Goal: Use online tool/utility: Utilize a website feature to perform a specific function

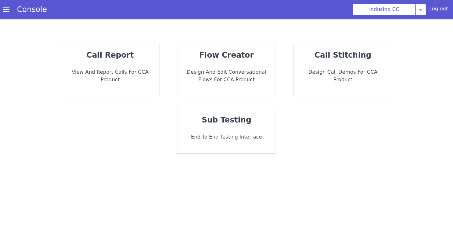
click at [255, 125] on p "sub testing" at bounding box center [226, 119] width 88 height 11
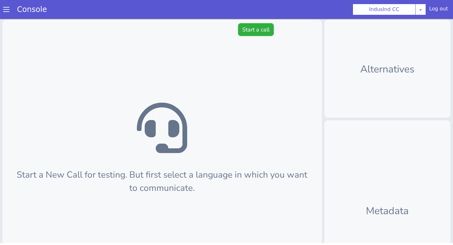
click at [250, 25] on button "Start a call" at bounding box center [256, 29] width 36 height 13
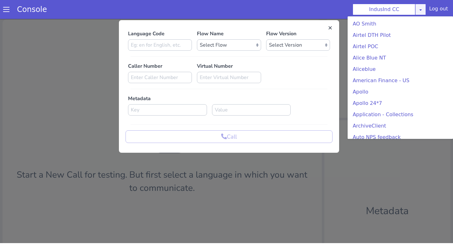
click at [422, 9] on icon at bounding box center [420, 9] width 5 height 5
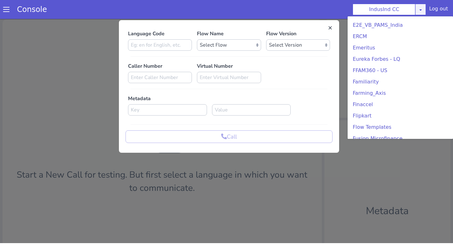
scroll to position [430, 0]
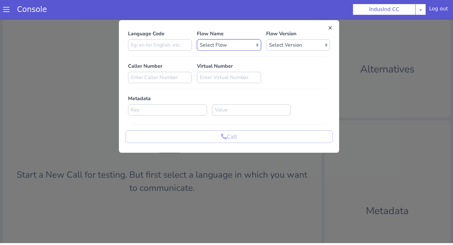
click at [229, 45] on select "Select Flow Indusind Complaint Indusind Credit Card Welcome Calling Indusind- O…" at bounding box center [229, 44] width 64 height 11
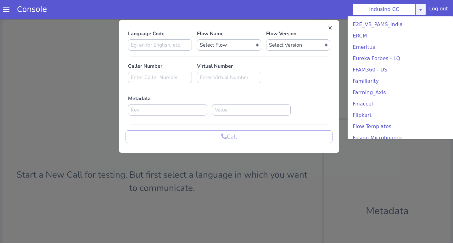
click at [417, 10] on link at bounding box center [420, 9] width 11 height 11
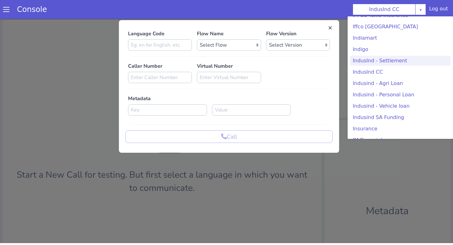
scroll to position [104, 0]
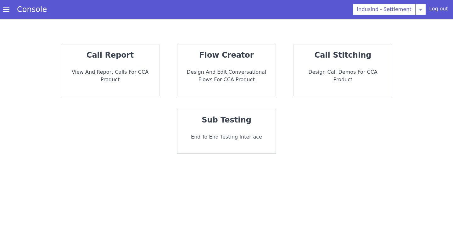
click at [228, 133] on p "End to End Testing Interface" at bounding box center [226, 137] width 88 height 8
click at [196, 139] on p "End to End Testing Interface" at bounding box center [226, 137] width 88 height 8
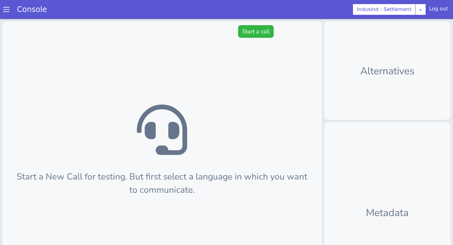
scroll to position [2, 0]
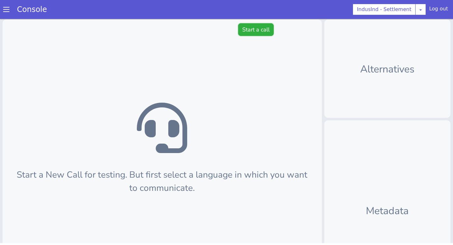
click at [259, 33] on button "Start a call" at bounding box center [256, 29] width 36 height 13
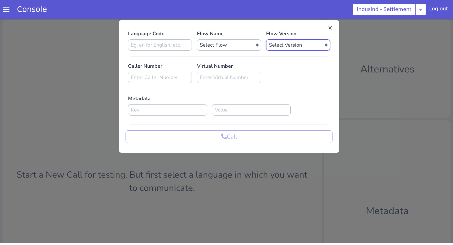
click at [273, 40] on select "Select Version" at bounding box center [298, 44] width 64 height 11
click at [240, 47] on select "Select Flow Indusind Settlement with new SLU indusind_-_settlement_default Indu…" at bounding box center [229, 44] width 64 height 11
select select "4f925c3c-2fee-42dc-b305-2f7da51ebd84"
click at [197, 39] on select "Select Flow Indusind Settlement with new SLU indusind_-_settlement_default Indu…" at bounding box center [229, 44] width 64 height 11
click at [161, 45] on input at bounding box center [160, 44] width 64 height 11
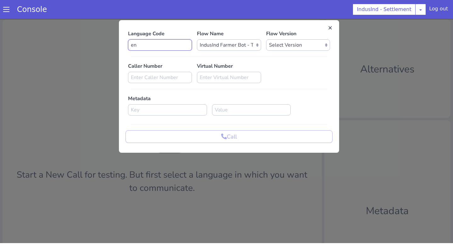
type input "en"
click at [301, 48] on select "Select Version 0.0.3 0.0.2 0.0.1" at bounding box center [298, 44] width 64 height 11
click at [266, 39] on select "Select Version 0.0.3 0.0.2 0.0.1" at bounding box center [298, 44] width 64 height 11
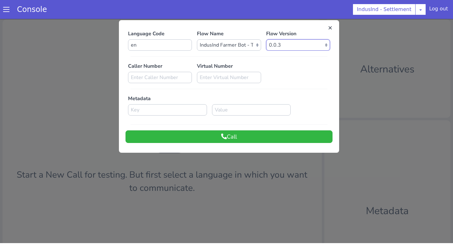
click at [289, 47] on select "Select Version 0.0.3 0.0.2 0.0.1" at bounding box center [298, 44] width 64 height 11
click at [266, 39] on select "Select Version 0.0.3 0.0.2 0.0.1" at bounding box center [298, 44] width 64 height 11
click at [269, 137] on button "Call" at bounding box center [229, 136] width 207 height 13
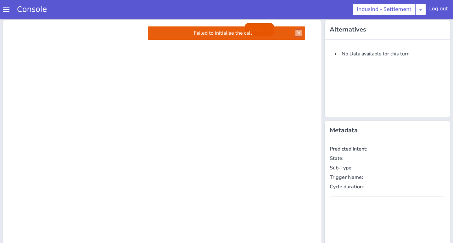
click at [299, 32] on button at bounding box center [298, 33] width 6 height 6
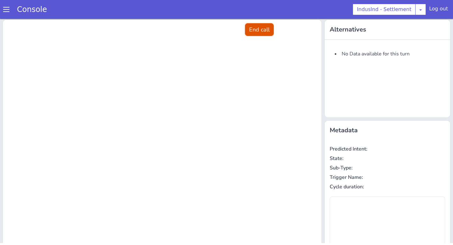
click at [256, 23] on button "End call" at bounding box center [259, 29] width 29 height 13
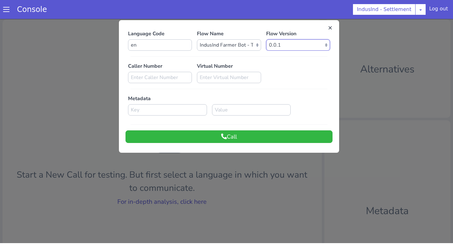
click at [312, 44] on select "Select Version 0.0.3 0.0.2 0.0.1" at bounding box center [298, 44] width 64 height 11
select select "0.0.3"
click at [266, 39] on select "Select Version 0.0.3 0.0.2 0.0.1" at bounding box center [298, 44] width 64 height 11
click at [242, 141] on button "Call" at bounding box center [229, 136] width 207 height 13
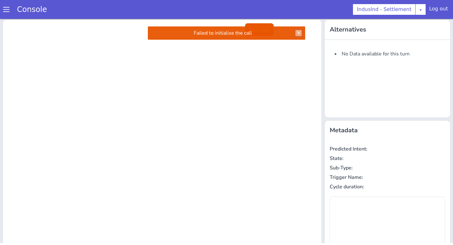
click at [296, 33] on button at bounding box center [298, 33] width 6 height 6
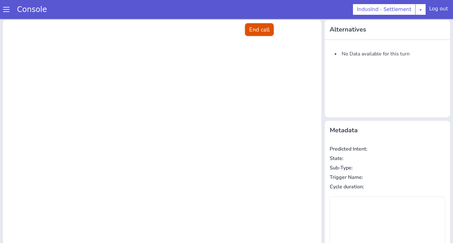
click at [268, 29] on button "End call" at bounding box center [259, 29] width 29 height 13
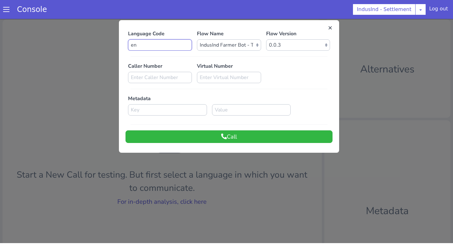
click at [171, 45] on input "en" at bounding box center [160, 44] width 64 height 11
type input "e"
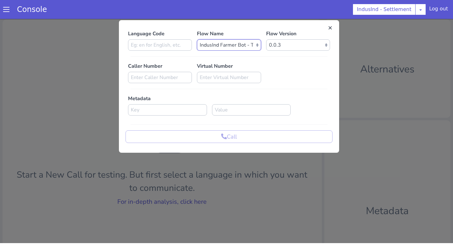
click at [218, 48] on select "Select Flow Indusind Settlement with new SLU indusind_-_settlement_default Indu…" at bounding box center [229, 44] width 64 height 11
click at [197, 39] on select "Select Flow Indusind Settlement with new SLU indusind_-_settlement_default Indu…" at bounding box center [229, 44] width 64 height 11
click at [177, 48] on input at bounding box center [160, 44] width 64 height 11
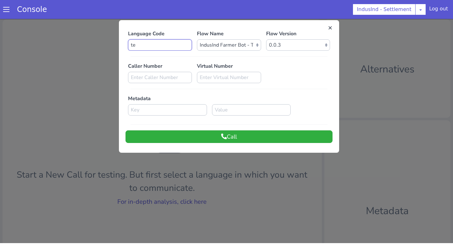
type input "te"
click at [219, 135] on button "Call" at bounding box center [229, 136] width 207 height 13
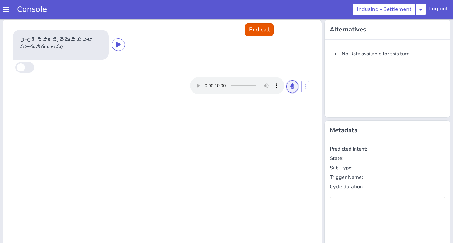
click at [287, 85] on button at bounding box center [292, 86] width 12 height 13
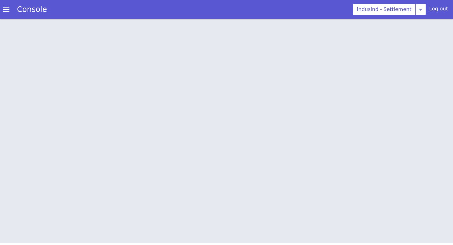
scroll to position [0, 0]
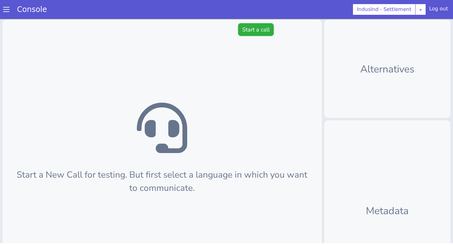
click at [259, 31] on button "Start a call" at bounding box center [256, 29] width 36 height 13
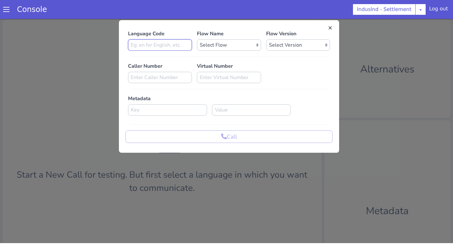
click at [185, 45] on input at bounding box center [160, 44] width 64 height 11
type input "te"
click at [220, 53] on div "Language Code te Flow Name Select Flow Indusind Settlement with new SLU indusin…" at bounding box center [229, 86] width 207 height 113
click at [220, 50] on select "Select Flow Indusind Settlement with new SLU indusind_-_settlement_default Indu…" at bounding box center [229, 44] width 64 height 11
select select "4f925c3c-2fee-42dc-b305-2f7da51ebd84"
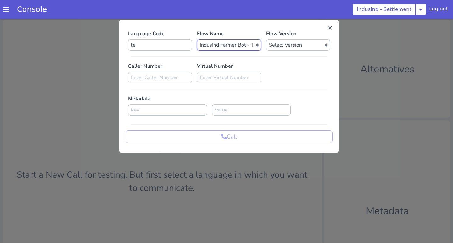
click at [197, 39] on select "Select Flow Indusind Settlement with new SLU indusind_-_settlement_default Indu…" at bounding box center [229, 44] width 64 height 11
click at [288, 43] on select "Select Version 0.0.3 0.0.2 0.0.1" at bounding box center [298, 44] width 64 height 11
select select "0.0.1"
click at [266, 39] on select "Select Version 0.0.3 0.0.2 0.0.1" at bounding box center [298, 44] width 64 height 11
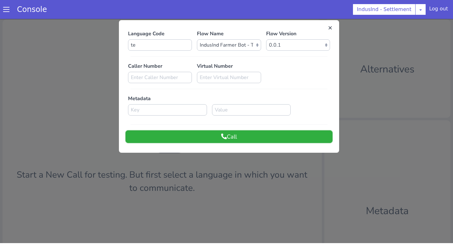
click at [246, 138] on button "Call" at bounding box center [229, 136] width 207 height 13
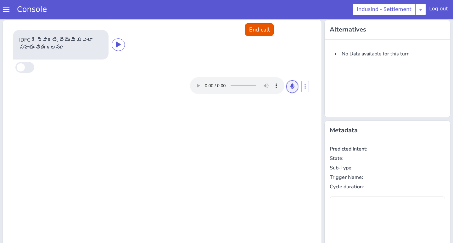
click at [291, 85] on icon at bounding box center [292, 86] width 4 height 6
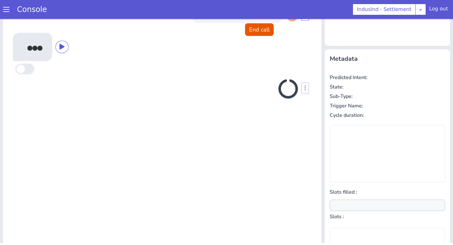
scroll to position [76, 0]
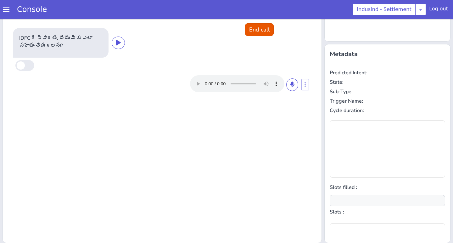
type input "null"
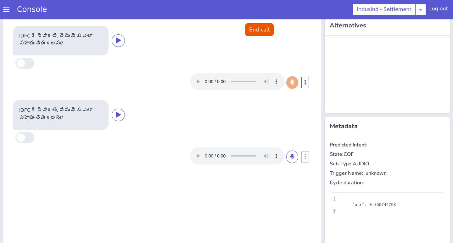
scroll to position [0, 0]
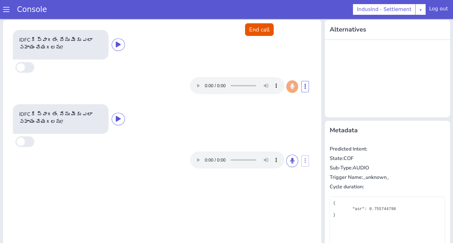
click at [291, 152] on div at bounding box center [244, 159] width 108 height 17
click at [293, 158] on icon at bounding box center [292, 161] width 4 height 6
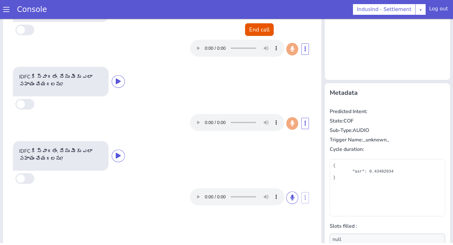
scroll to position [76, 0]
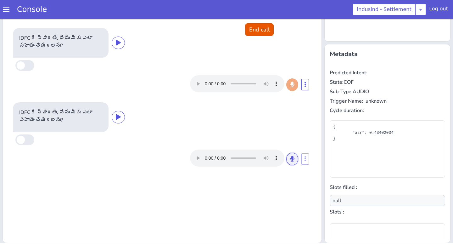
click at [287, 157] on button at bounding box center [292, 159] width 12 height 13
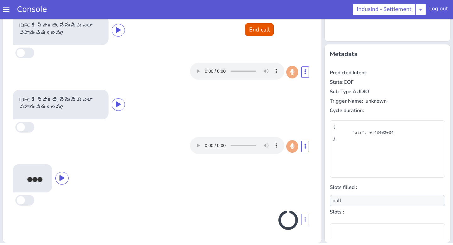
scroll to position [11, 0]
